Goal: Book appointment/travel/reservation

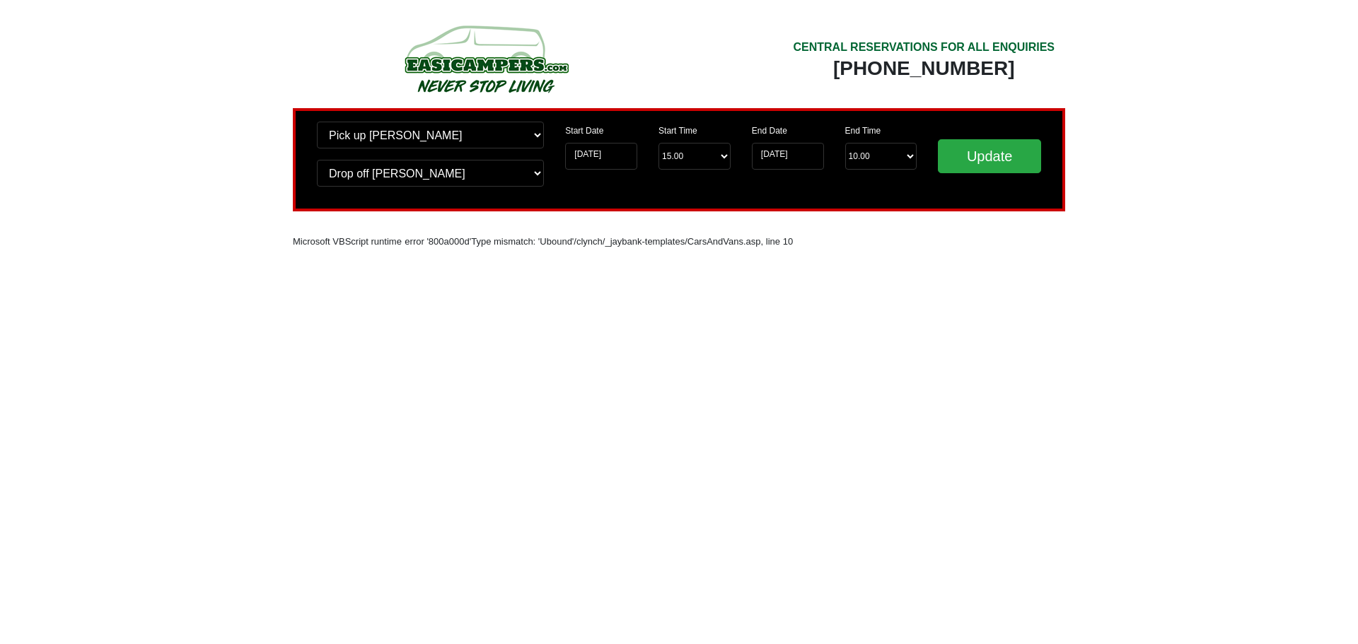
click at [933, 169] on div "Update" at bounding box center [989, 160] width 124 height 76
click at [973, 159] on input "Update" at bounding box center [989, 156] width 103 height 34
